Goal: Task Accomplishment & Management: Use online tool/utility

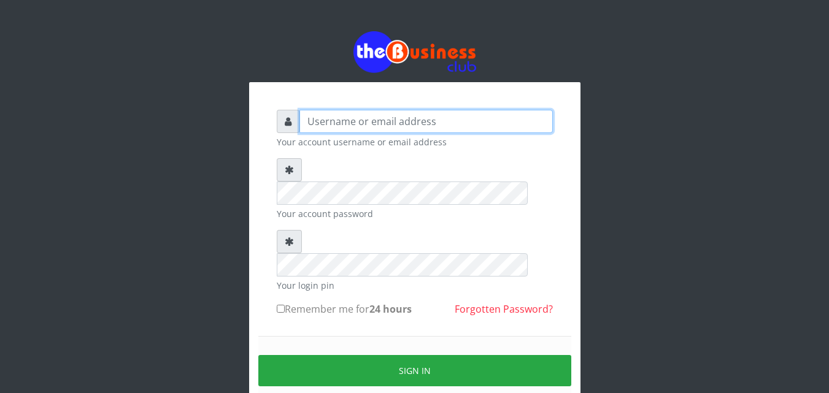
click at [327, 131] on input "text" at bounding box center [425, 121] width 253 height 23
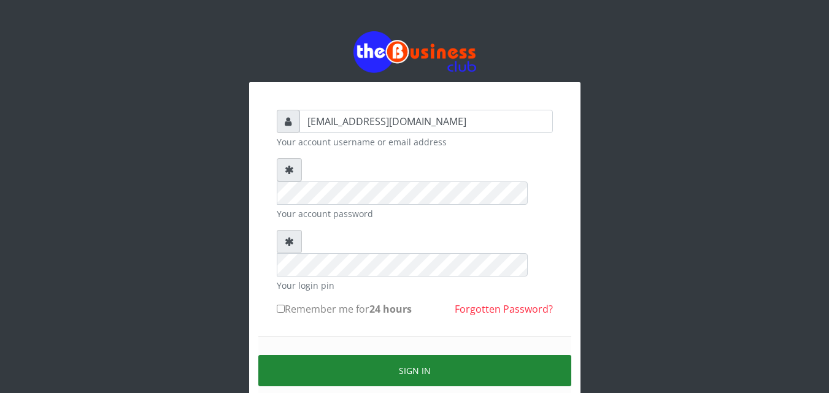
click at [412, 355] on button "Sign in" at bounding box center [414, 370] width 313 height 31
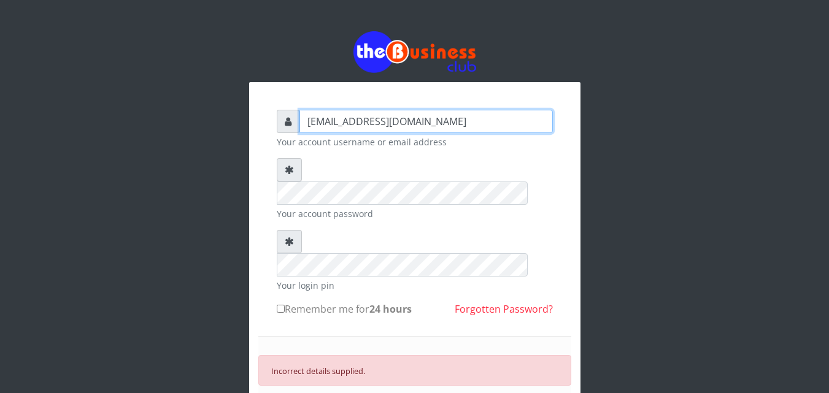
click at [377, 121] on input "samueloyewole@gmail.com" at bounding box center [425, 121] width 253 height 23
type input "samueloyewole466@gmail.com"
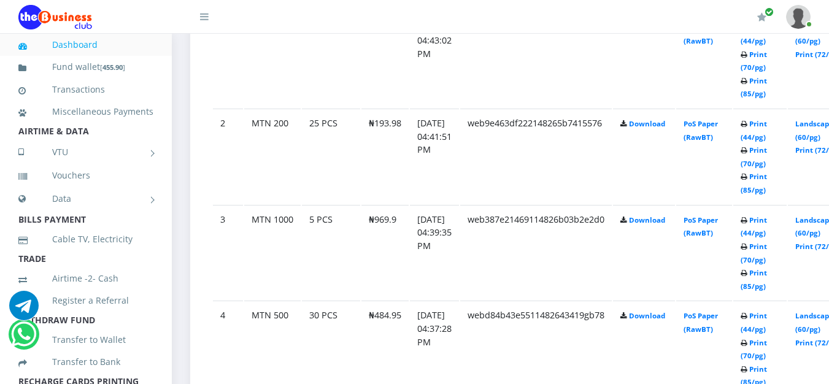
scroll to position [618, 0]
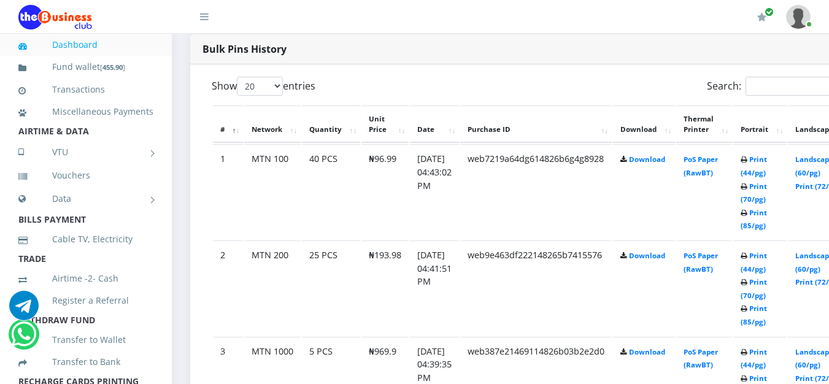
drag, startPoint x: 832, startPoint y: 15, endPoint x: 818, endPoint y: -53, distance: 70.1
click at [717, 168] on td "PoS Paper (RawBT)" at bounding box center [704, 191] width 56 height 95
click at [767, 161] on link "Print (44/pg)" at bounding box center [753, 166] width 26 height 23
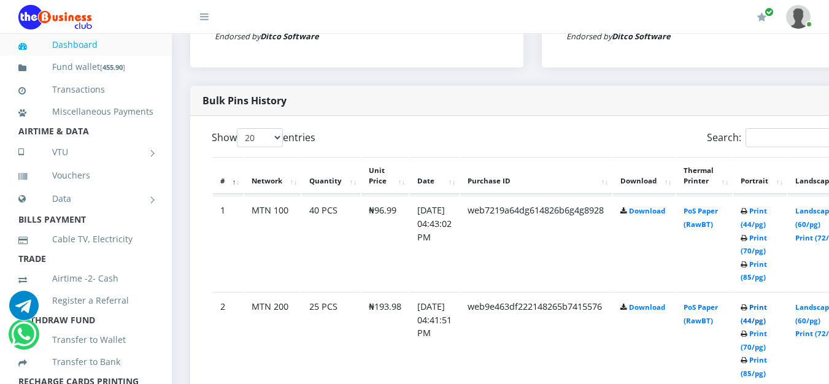
click at [767, 307] on link "Print (44/pg)" at bounding box center [753, 313] width 26 height 23
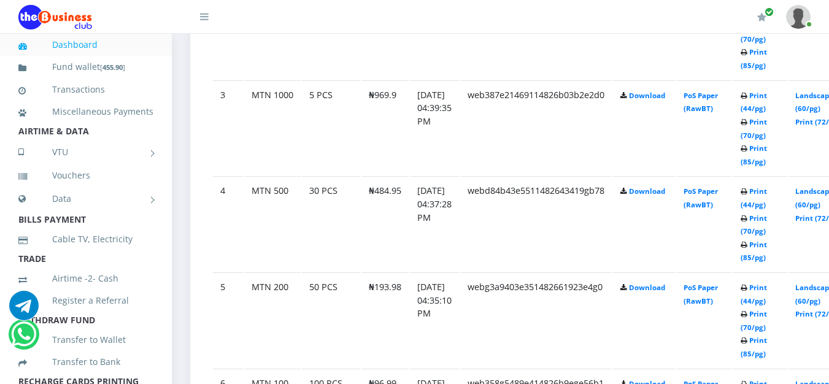
scroll to position [879, 0]
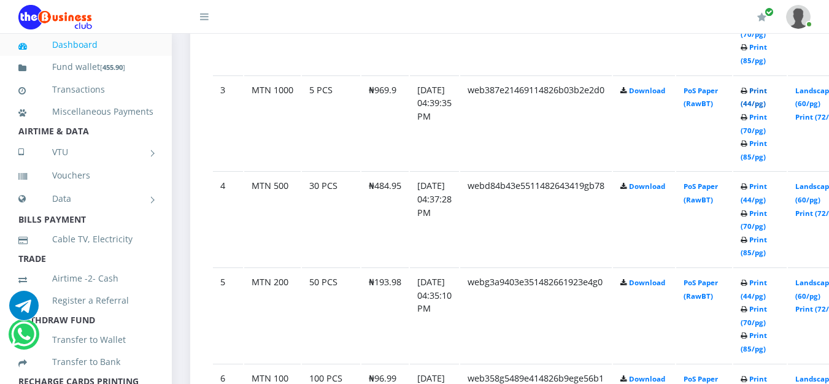
click at [767, 91] on link "Print (44/pg)" at bounding box center [753, 97] width 26 height 23
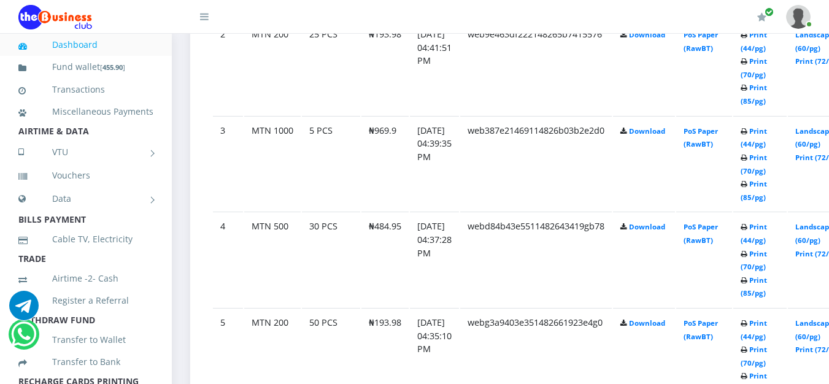
scroll to position [879, 0]
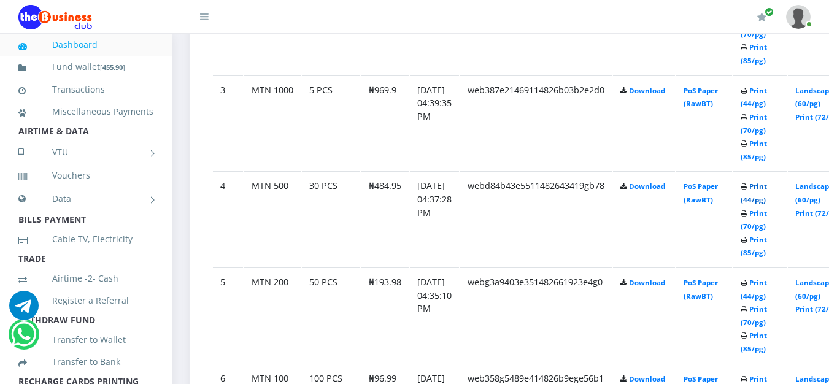
click at [767, 187] on link "Print (44/pg)" at bounding box center [753, 193] width 26 height 23
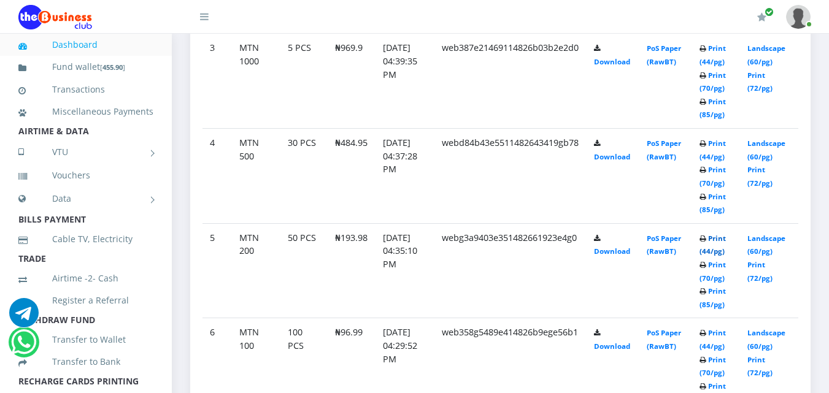
scroll to position [827, 0]
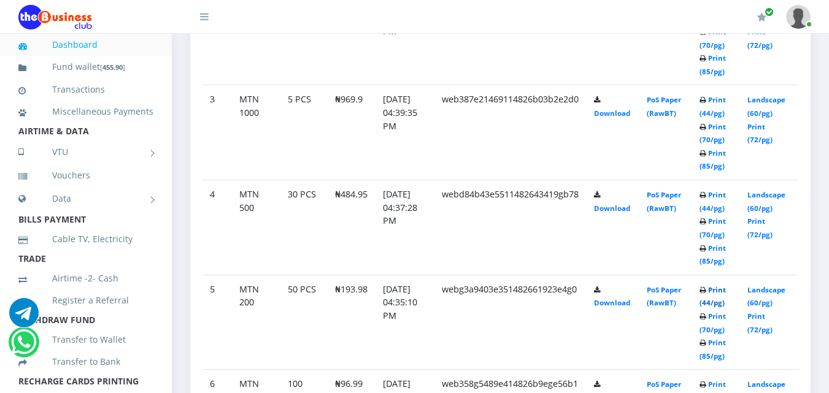
click at [723, 291] on link "Print (44/pg)" at bounding box center [712, 296] width 26 height 23
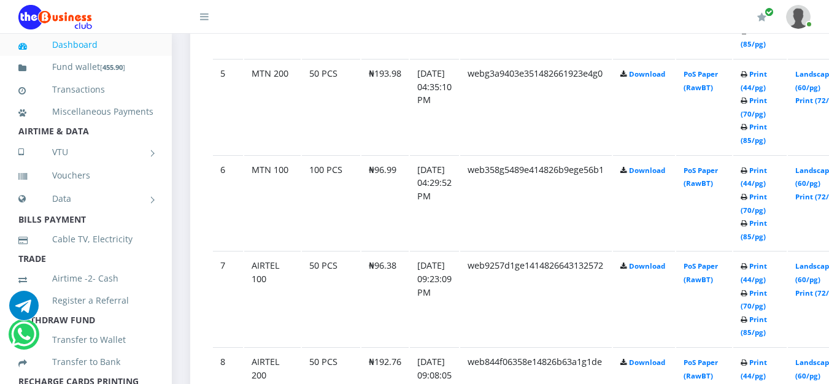
scroll to position [1097, 0]
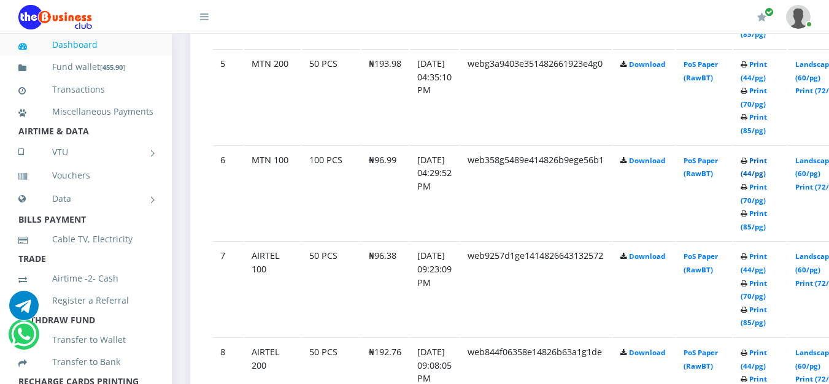
click at [767, 161] on link "Print (44/pg)" at bounding box center [753, 167] width 26 height 23
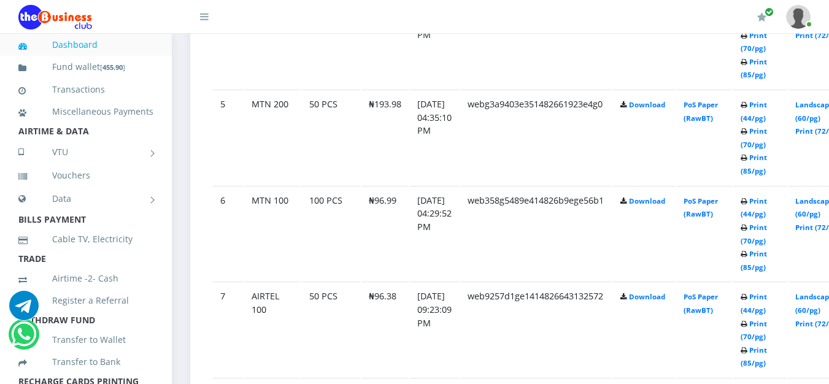
scroll to position [1097, 0]
